Goal: Information Seeking & Learning: Find specific page/section

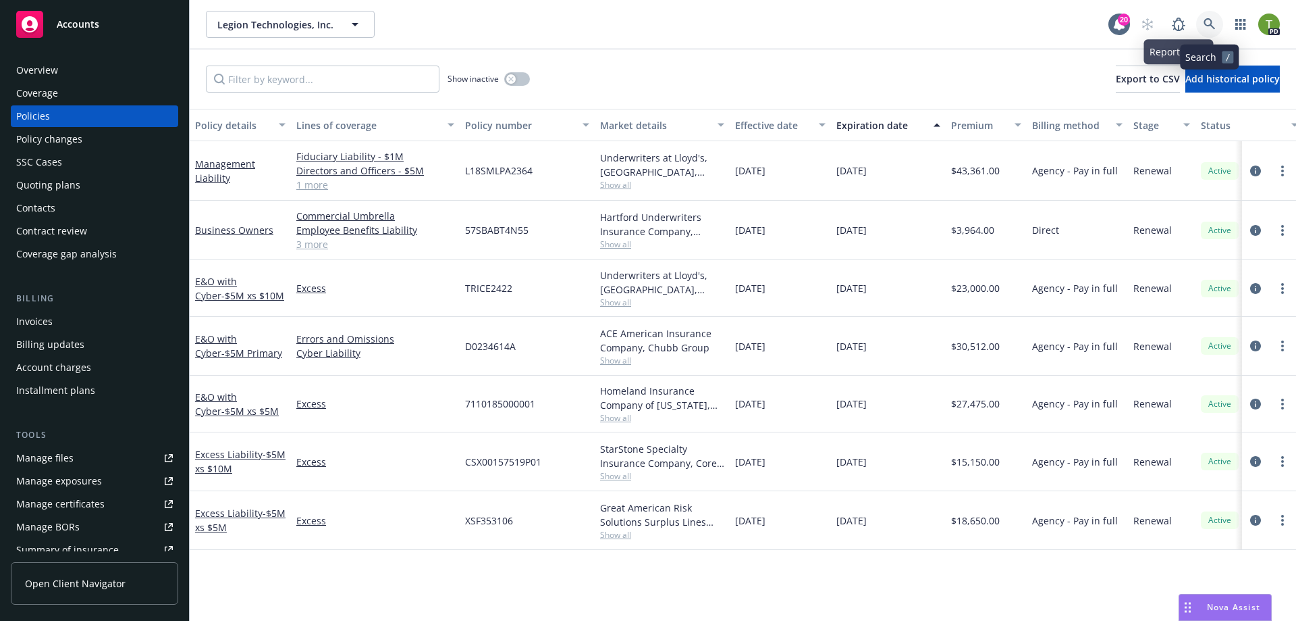
click at [1203, 24] on link at bounding box center [1209, 24] width 27 height 27
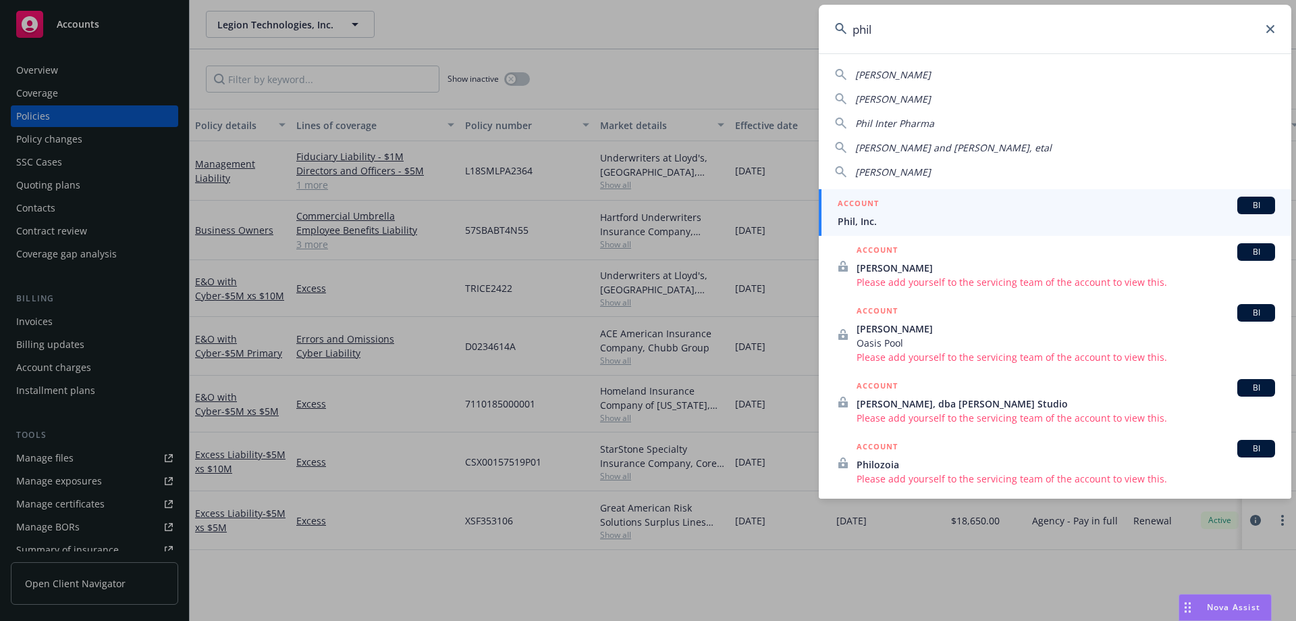
type input "phil"
click at [898, 213] on div "ACCOUNT BI" at bounding box center [1057, 205] width 438 height 18
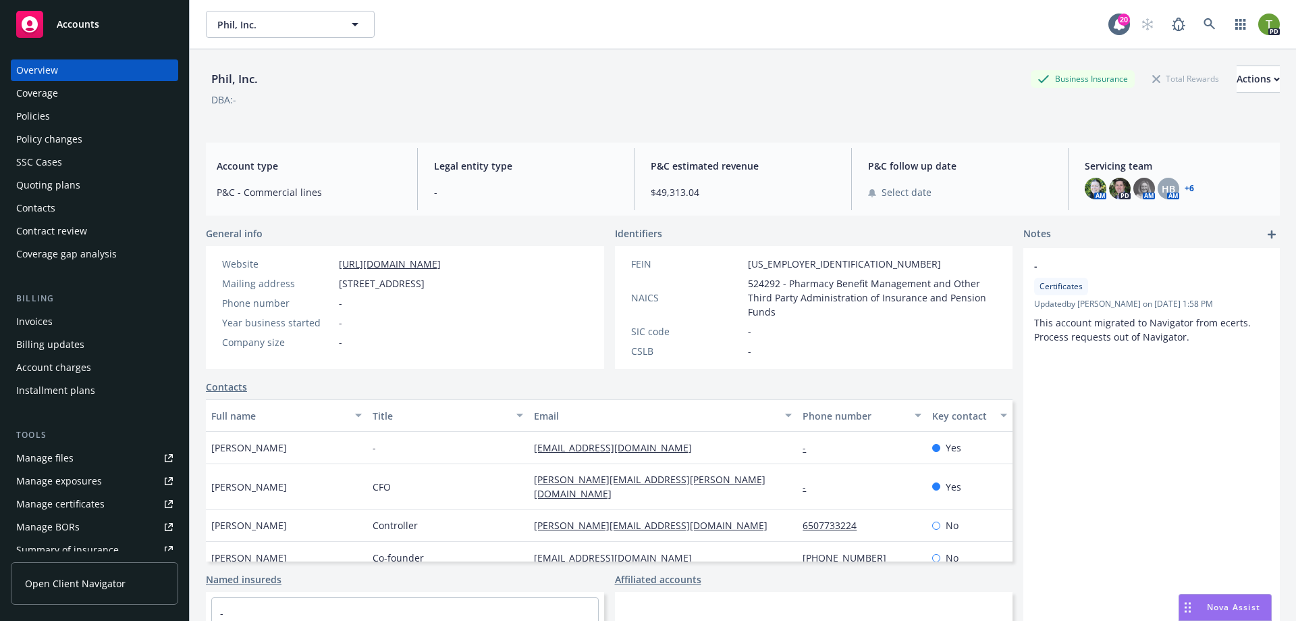
click at [31, 120] on div "Policies" at bounding box center [33, 116] width 34 height 22
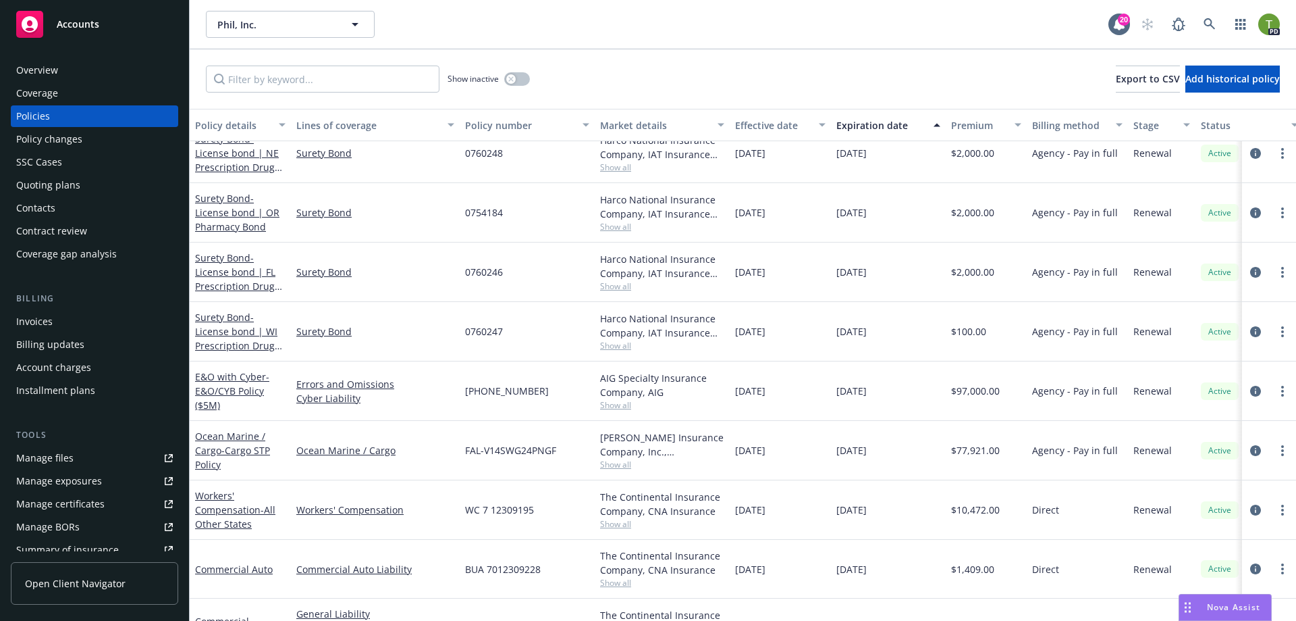
scroll to position [405, 0]
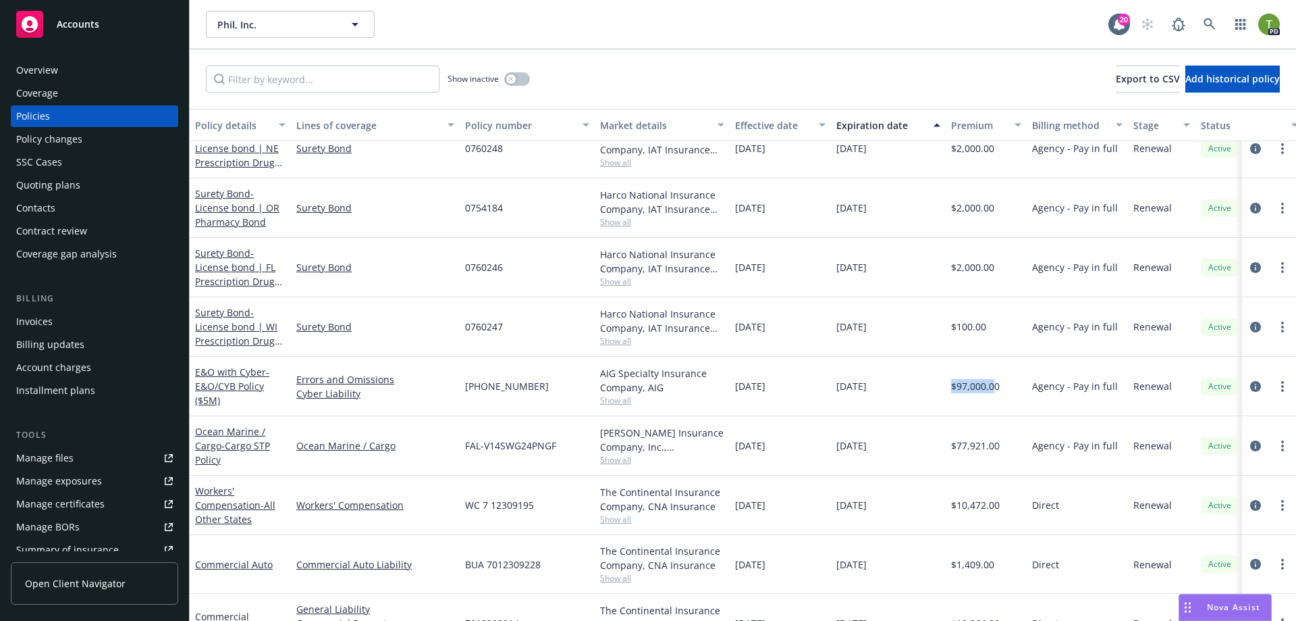
drag, startPoint x: 995, startPoint y: 384, endPoint x: 953, endPoint y: 384, distance: 41.9
click at [953, 384] on span "$97,000.00" at bounding box center [975, 386] width 49 height 14
drag, startPoint x: 999, startPoint y: 390, endPoint x: 953, endPoint y: 392, distance: 45.9
click at [953, 392] on span "$97,000.00" at bounding box center [975, 386] width 49 height 14
click at [953, 404] on div "$97,000.00" at bounding box center [986, 386] width 81 height 59
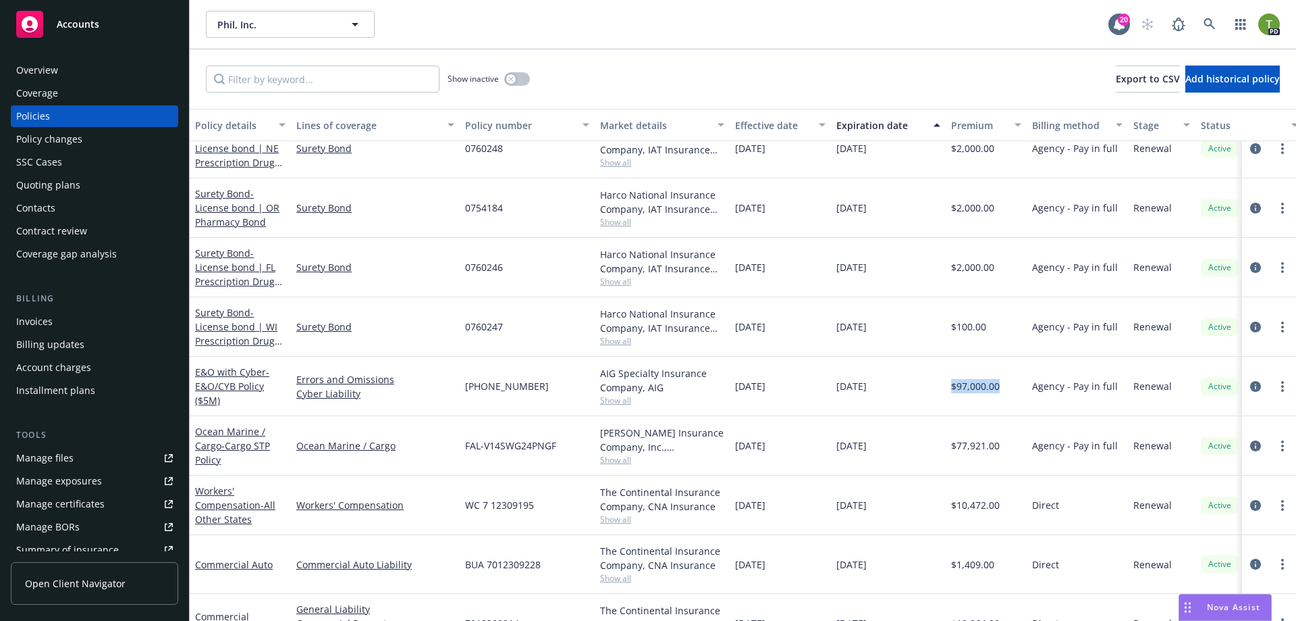
drag, startPoint x: 999, startPoint y: 386, endPoint x: 951, endPoint y: 390, distance: 48.8
click at [951, 390] on div "$97,000.00" at bounding box center [986, 386] width 81 height 59
